Goal: Use online tool/utility

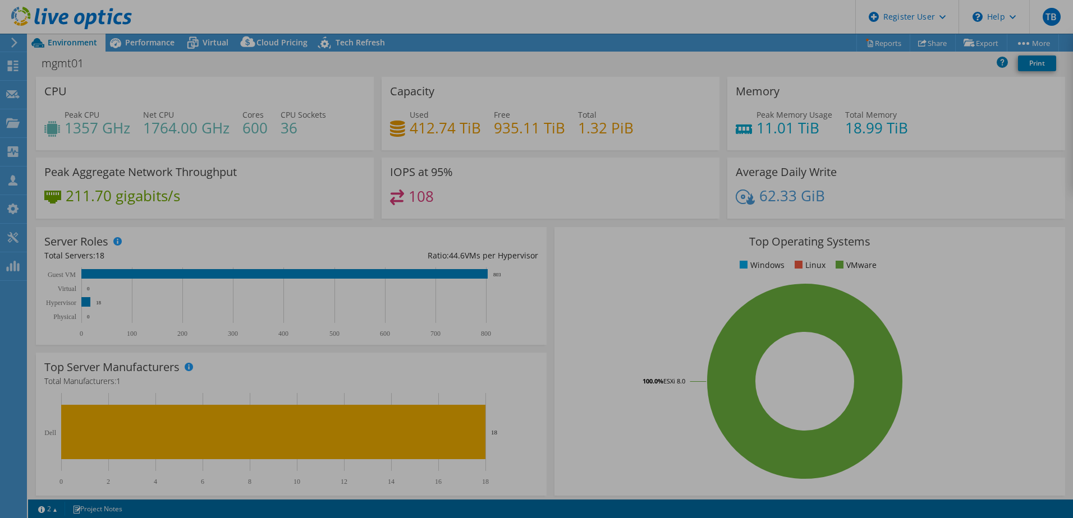
select select "EUFrankfurt"
select select "SEK"
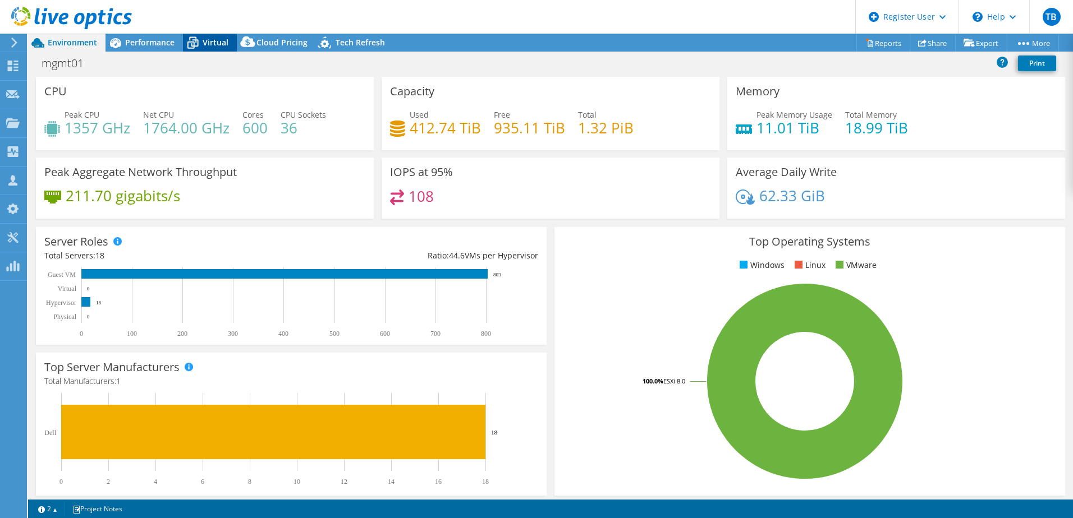
click at [219, 43] on span "Virtual" at bounding box center [216, 42] width 26 height 11
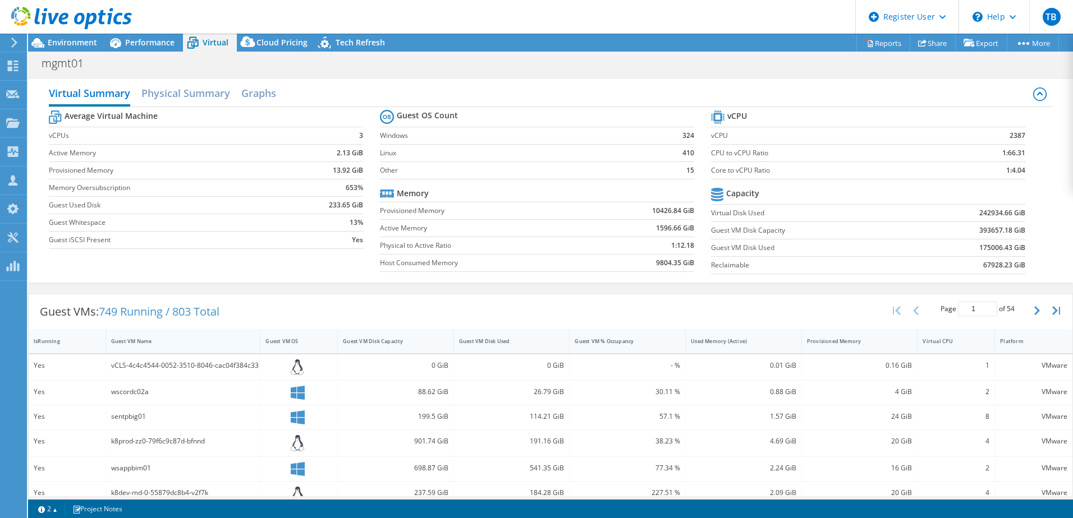
click at [170, 343] on div "Guest VM Name" at bounding box center [176, 341] width 131 height 7
click at [183, 347] on div "Guest VM Name" at bounding box center [176, 341] width 141 height 17
click at [71, 35] on div at bounding box center [66, 19] width 132 height 38
click at [76, 45] on span "Environment" at bounding box center [72, 42] width 49 height 11
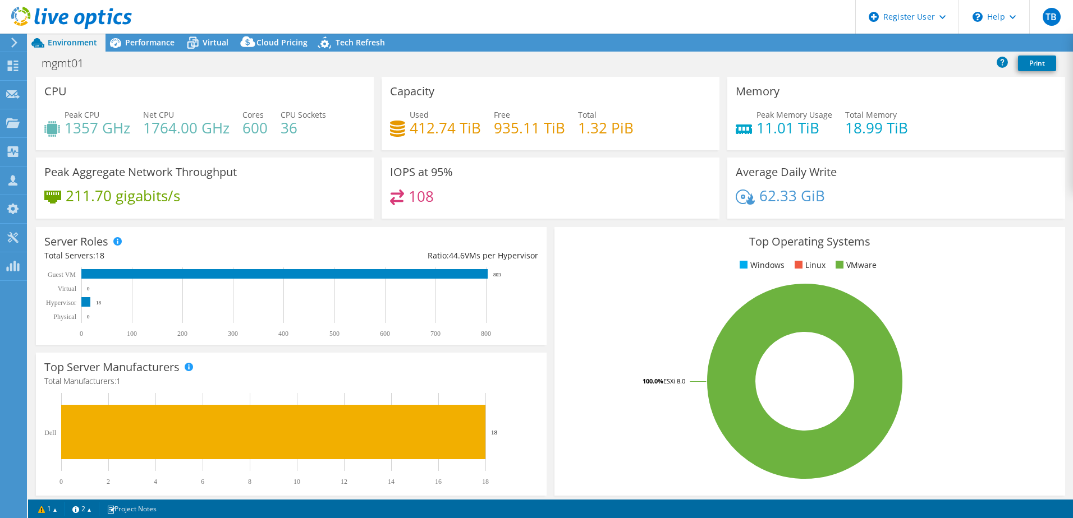
select select "EUFrankfurt"
select select "SEK"
